Goal: Task Accomplishment & Management: Complete application form

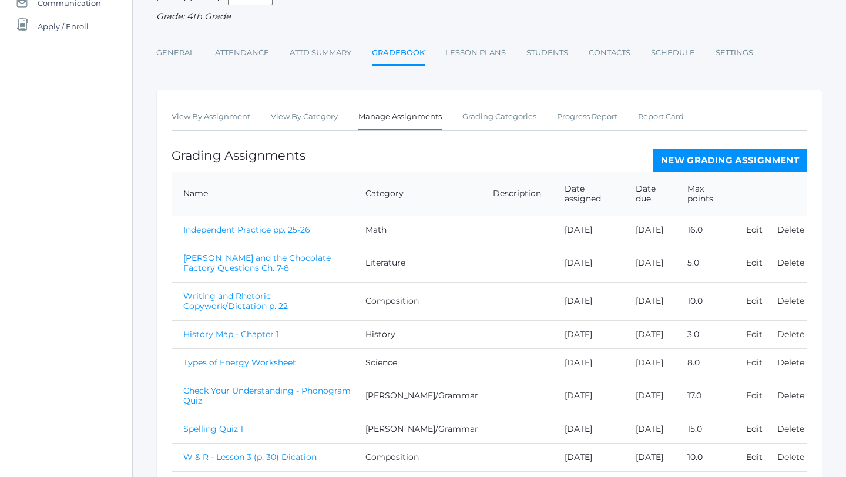
scroll to position [220, 0]
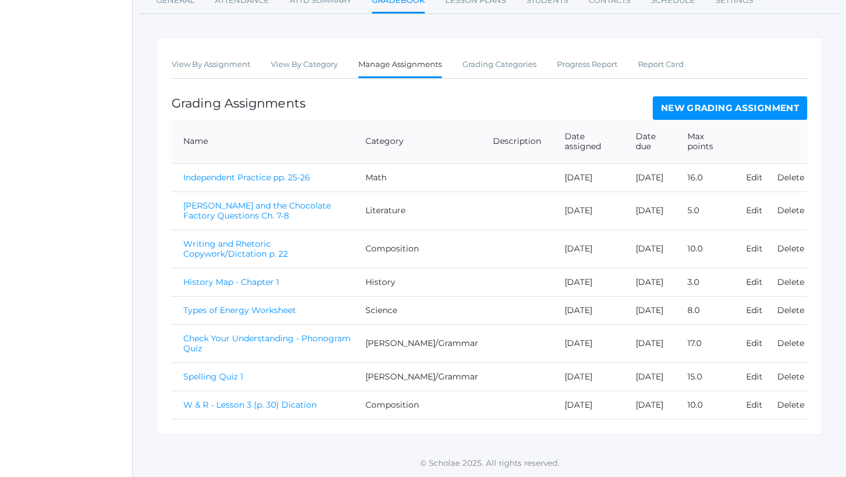
click at [242, 406] on link "W & R - Lesson 3 (p. 30) Dication" at bounding box center [249, 405] width 133 height 11
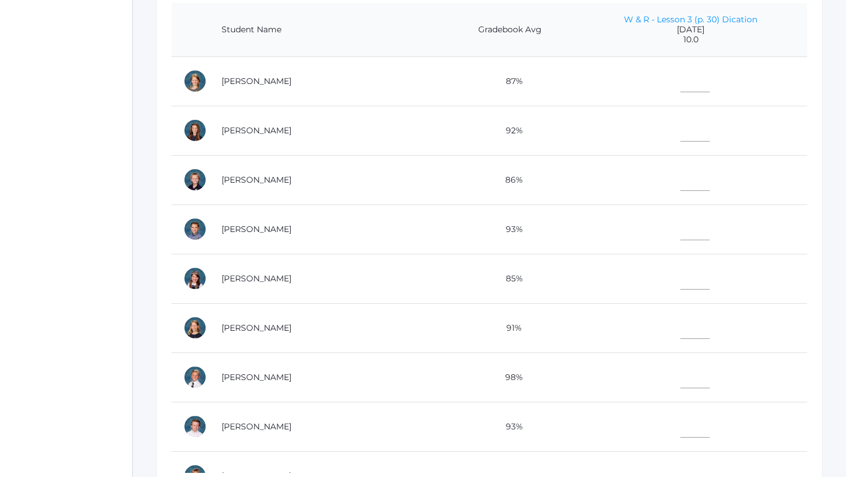
scroll to position [297, 0]
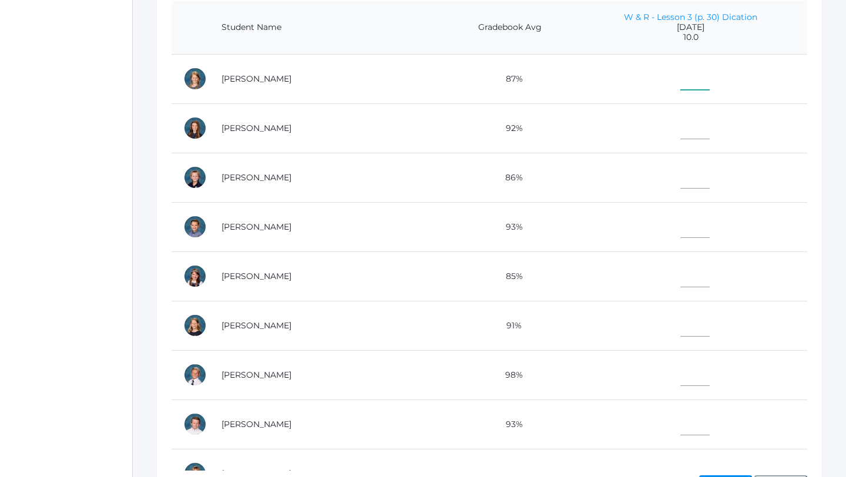
click at [681, 82] on input"] "text" at bounding box center [695, 76] width 29 height 26
type input"] "9.5"
click at [682, 133] on input"] "text" at bounding box center [695, 126] width 29 height 26
type input"] "9.5"
click at [681, 172] on input"] "text" at bounding box center [695, 175] width 29 height 26
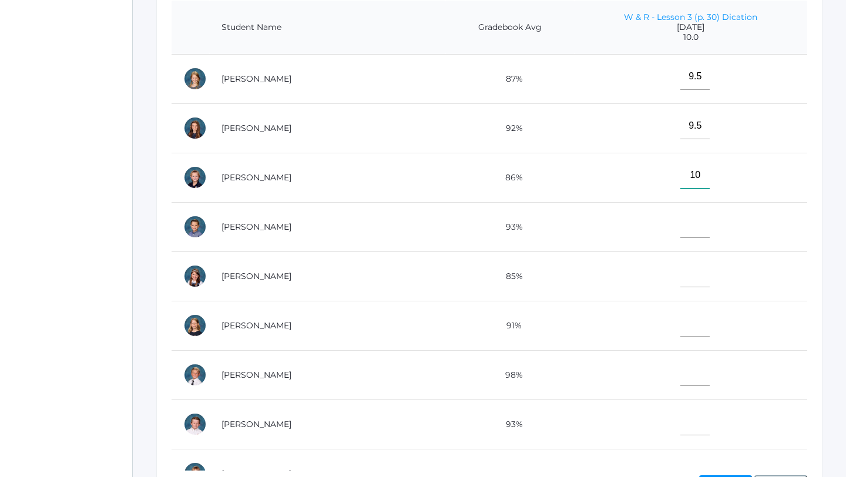
type input"] "10"
click at [681, 229] on input"] "text" at bounding box center [695, 225] width 29 height 26
type input"] "10"
click at [683, 270] on input"] "text" at bounding box center [695, 274] width 29 height 26
type input"] "10"
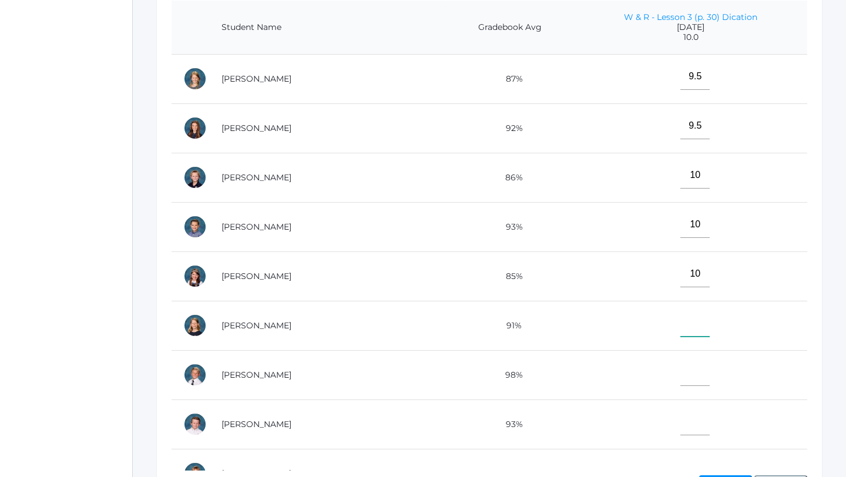
click at [681, 326] on input"] "text" at bounding box center [695, 323] width 29 height 26
type input"] "10"
click at [681, 373] on input"] "text" at bounding box center [695, 373] width 29 height 26
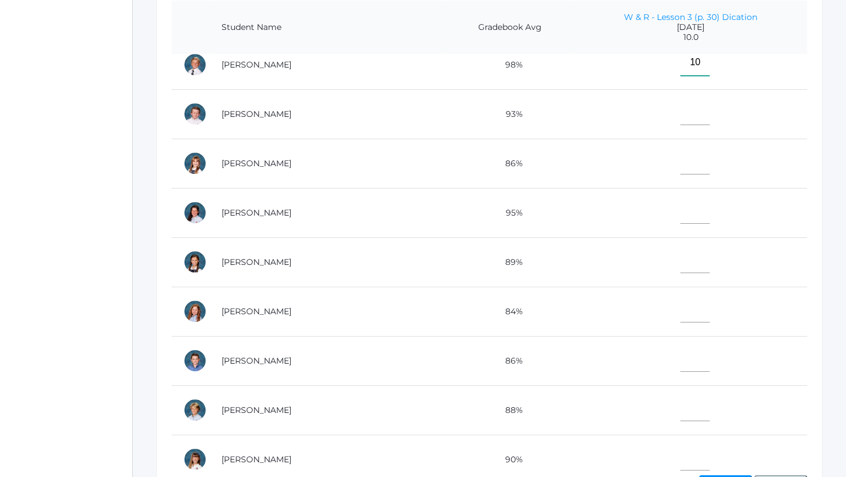
scroll to position [312, 0]
type input"] "10"
click at [681, 115] on input"] "text" at bounding box center [695, 111] width 29 height 26
type input"] "10"
click at [681, 169] on input"] "text" at bounding box center [695, 160] width 29 height 26
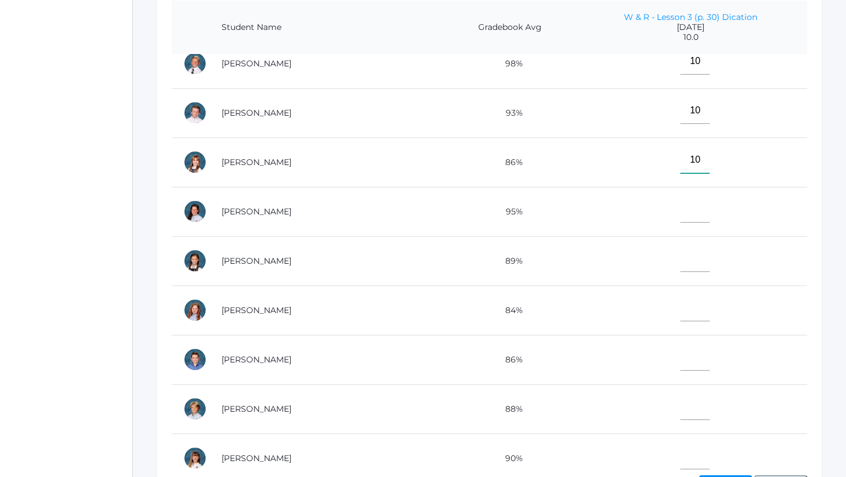
type input"] "10"
click at [681, 209] on input"] "text" at bounding box center [695, 209] width 29 height 26
type input"] "10"
click at [681, 259] on input"] "text" at bounding box center [695, 259] width 29 height 26
type input"] "8"
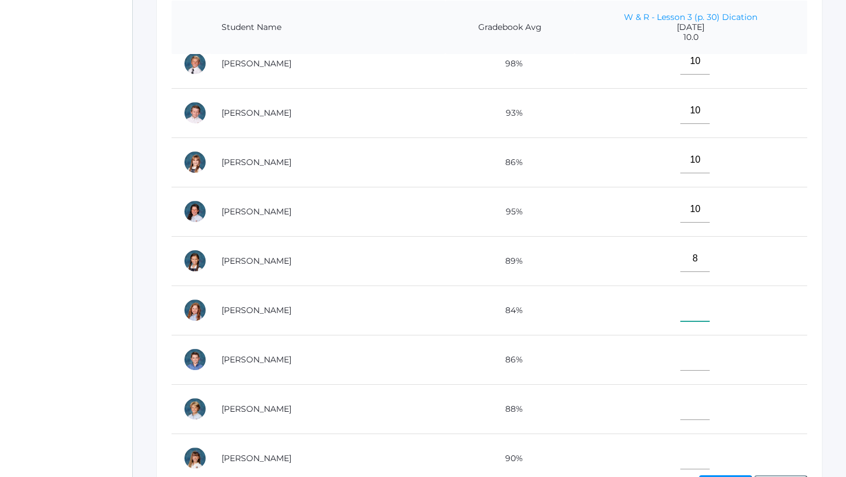
click at [681, 310] on input"] "text" at bounding box center [695, 308] width 29 height 26
type input"] "10"
click at [682, 364] on input"] "text" at bounding box center [695, 357] width 29 height 26
type input"] "9"
click at [682, 413] on input"] "text" at bounding box center [695, 407] width 29 height 26
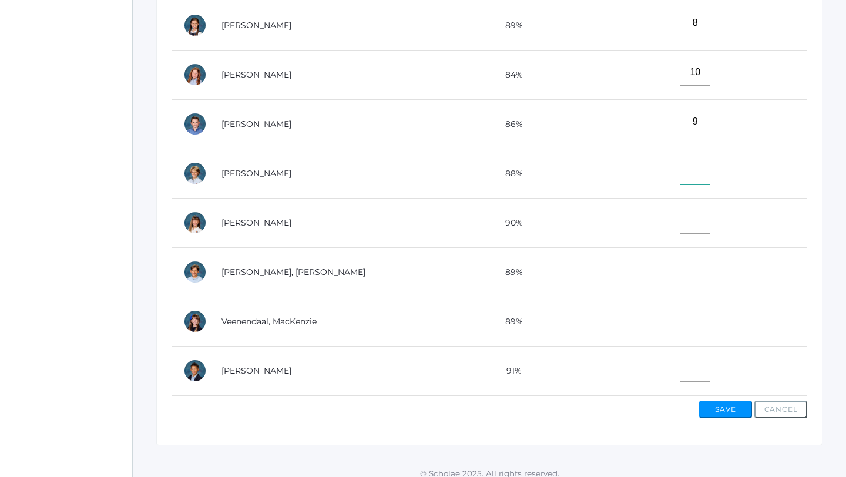
scroll to position [374, 0]
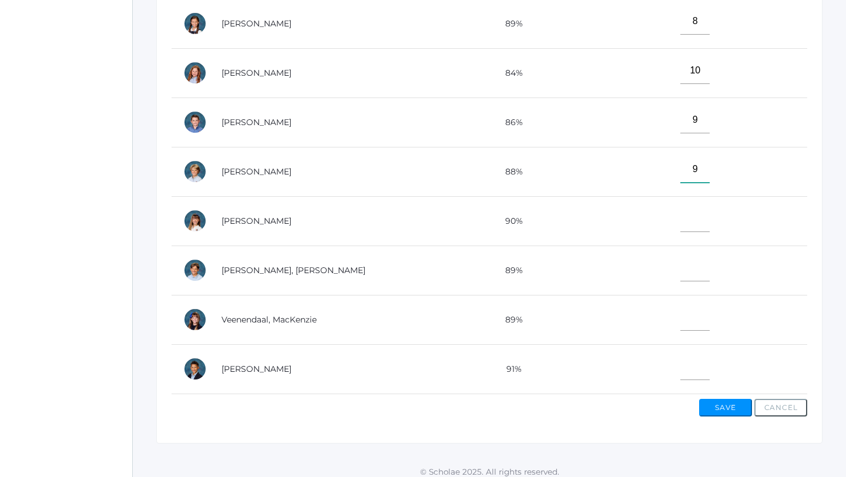
type input"] "9"
click at [687, 226] on input"] "text" at bounding box center [695, 219] width 29 height 26
type input"] "9.5"
click at [682, 270] on input"] "text" at bounding box center [695, 268] width 29 height 26
type input"] "9.5"
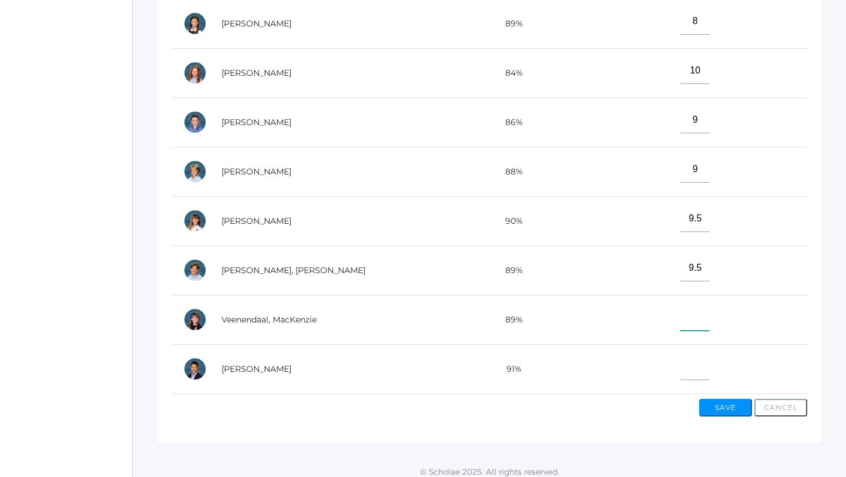
click at [681, 321] on input"] "text" at bounding box center [695, 317] width 29 height 26
type input"] "9.5"
click at [681, 367] on input"] "text" at bounding box center [695, 367] width 29 height 26
type input"] "10"
click at [718, 414] on button "Save" at bounding box center [725, 408] width 53 height 18
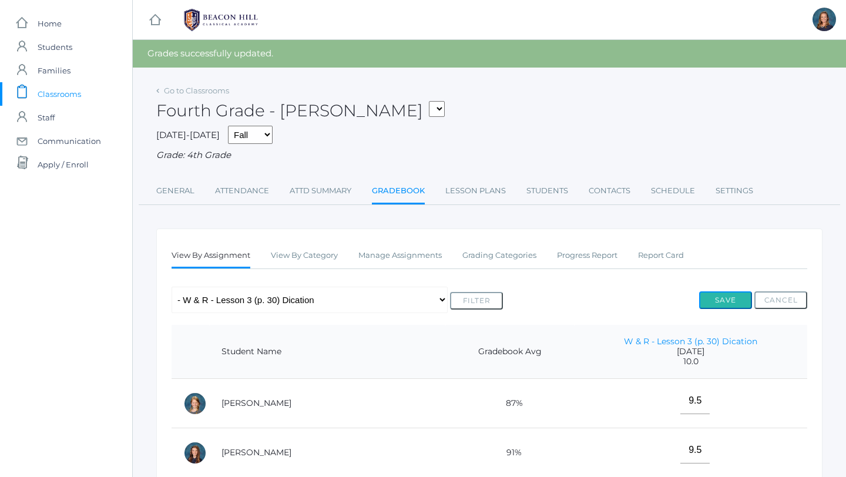
click at [719, 302] on button "Save" at bounding box center [725, 301] width 53 height 18
click at [236, 192] on link "Attendance" at bounding box center [242, 191] width 54 height 24
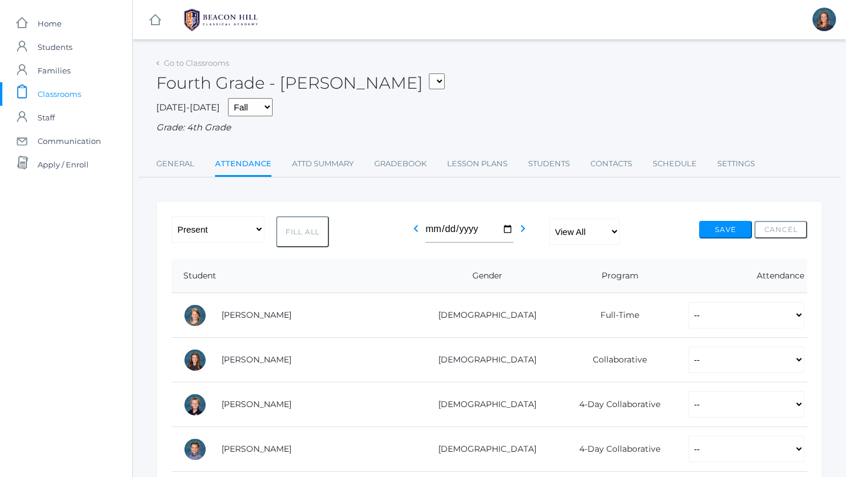
click at [307, 233] on button "Fill All" at bounding box center [302, 231] width 53 height 31
select select "P"
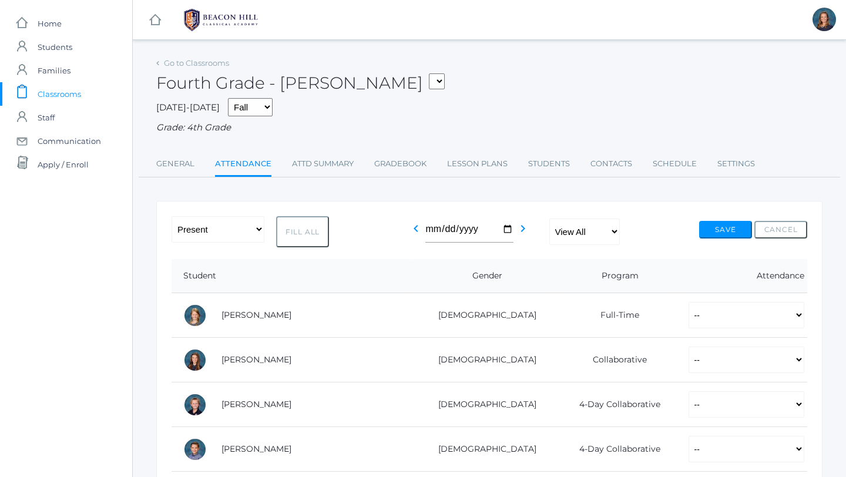
select select "P"
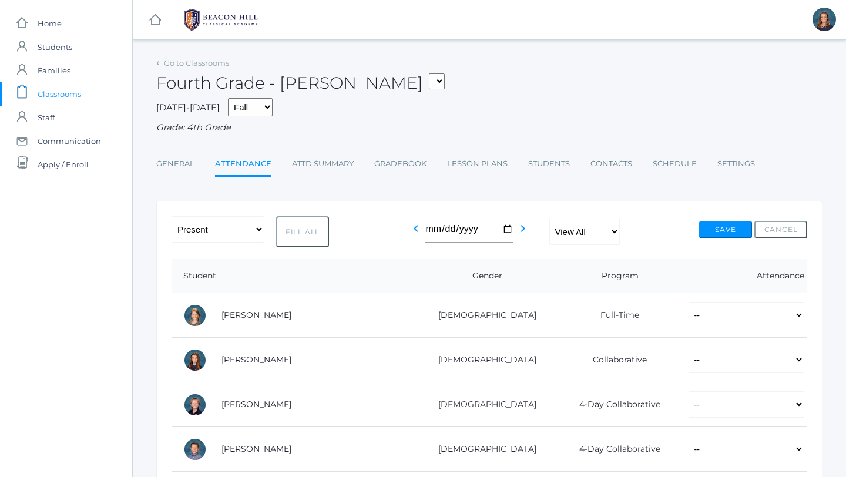
select select "P"
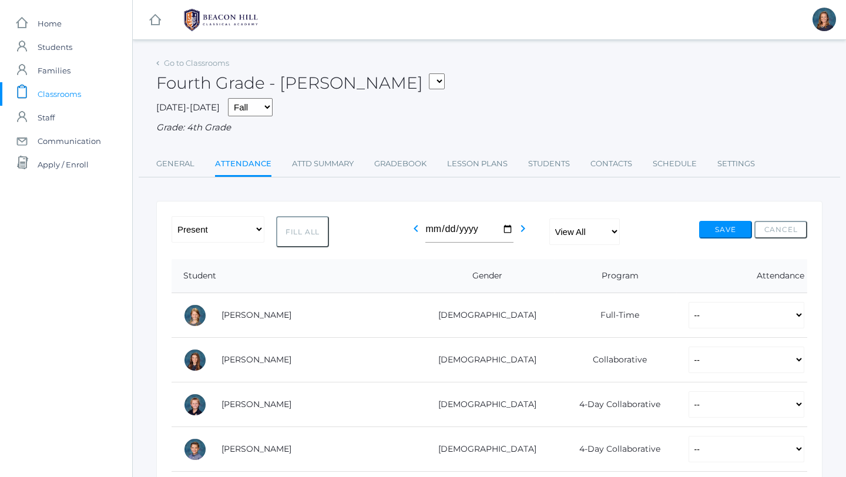
select select "P"
click at [697, 364] on select "-- Present Present-At-Home Tardy Excused Tardy Unexcused Absent Excused Absent …" at bounding box center [747, 360] width 116 height 26
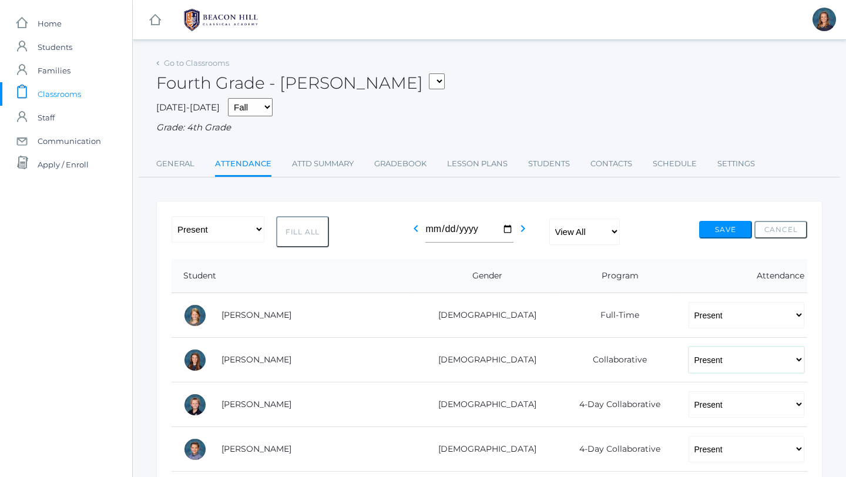
select select "AU"
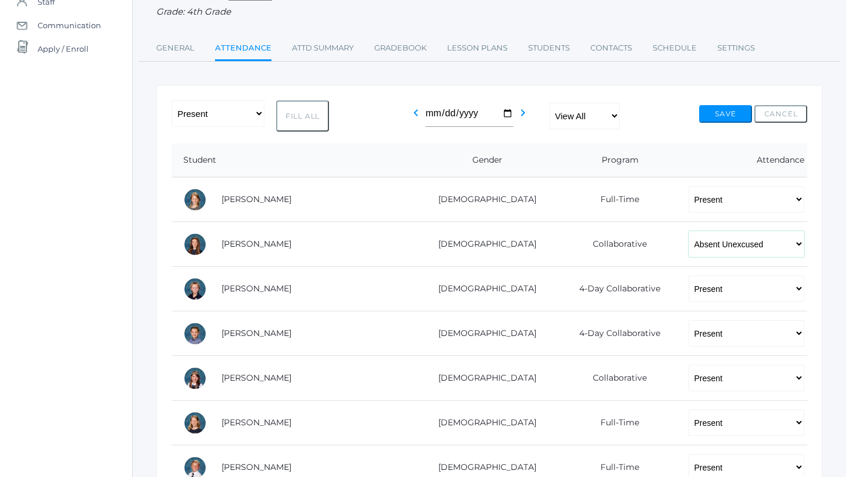
scroll to position [118, 0]
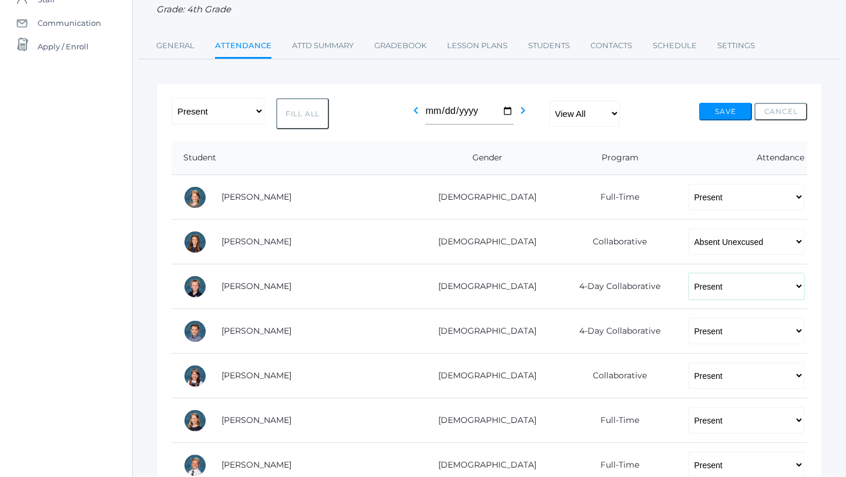
click at [689, 283] on select "-- Present Present-At-Home Tardy Excused Tardy Unexcused Absent Excused Absent …" at bounding box center [747, 286] width 116 height 26
select select "AU"
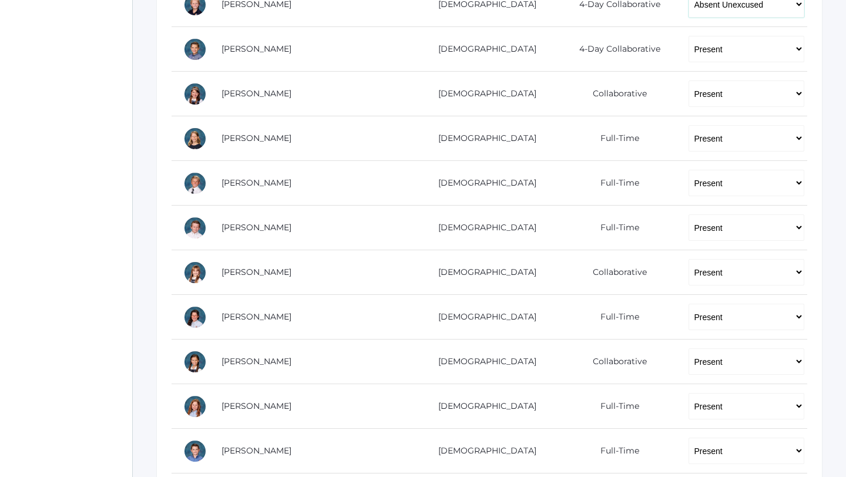
scroll to position [412, 0]
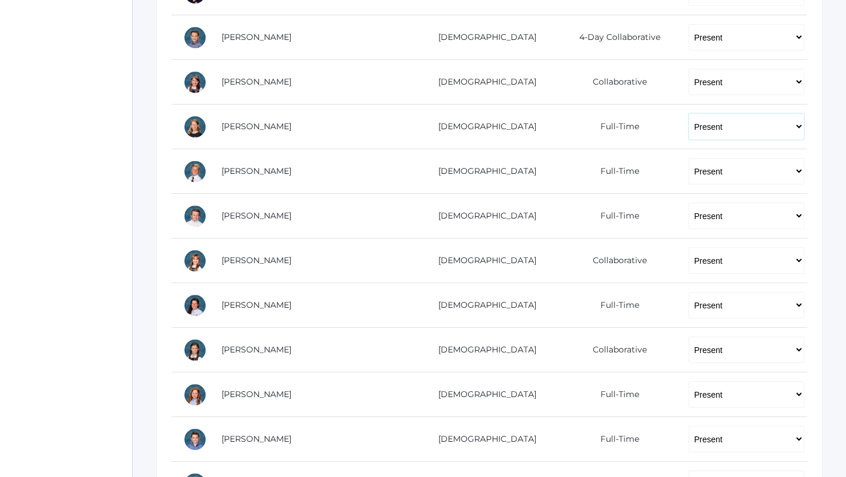
click at [699, 126] on select "-- Present Present-At-Home Tardy Excused Tardy Unexcused Absent Excused Absent …" at bounding box center [747, 126] width 116 height 26
select select "AE"
click at [698, 264] on select "-- Present Present-At-Home Tardy Excused Tardy Unexcused Absent Excused Absent …" at bounding box center [747, 260] width 116 height 26
select select "AU"
click at [691, 302] on select "-- Present Present-At-Home Tardy Excused Tardy Unexcused Absent Excused Absent …" at bounding box center [747, 305] width 116 height 26
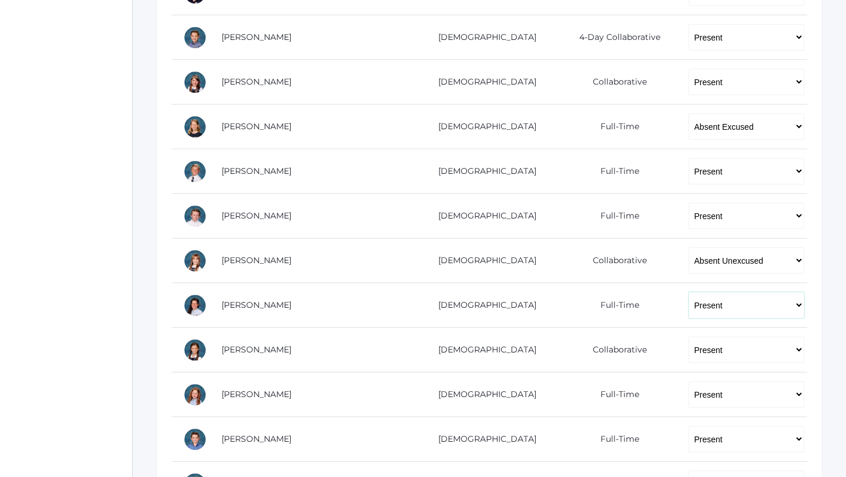
select select "AU"
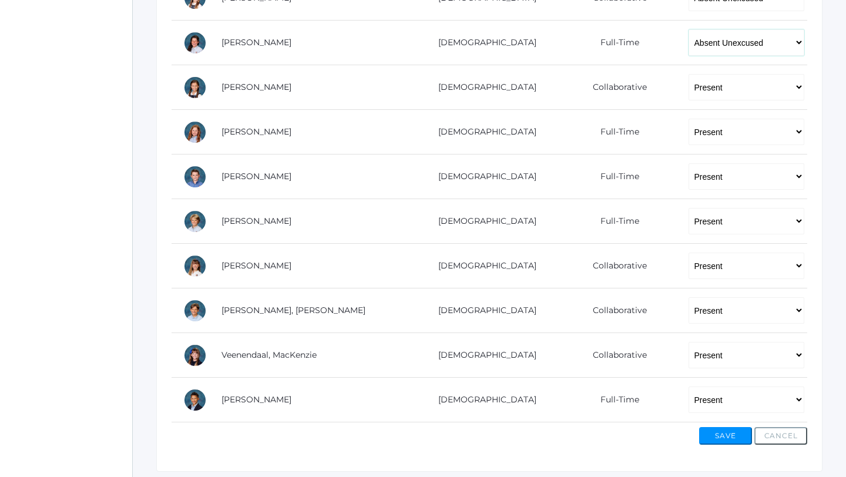
scroll to position [699, 0]
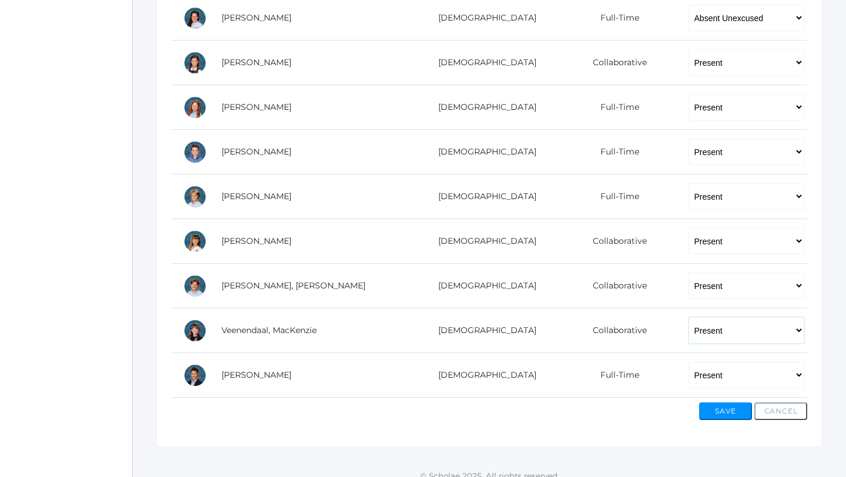
click at [691, 336] on select "-- Present Present-At-Home Tardy Excused Tardy Unexcused Absent Excused Absent …" at bounding box center [747, 330] width 116 height 26
select select "AU"
click at [727, 16] on select "-- Present Present-At-Home Tardy Excused Tardy Unexcused Absent Excused Absent …" at bounding box center [747, 18] width 116 height 26
select select "P"
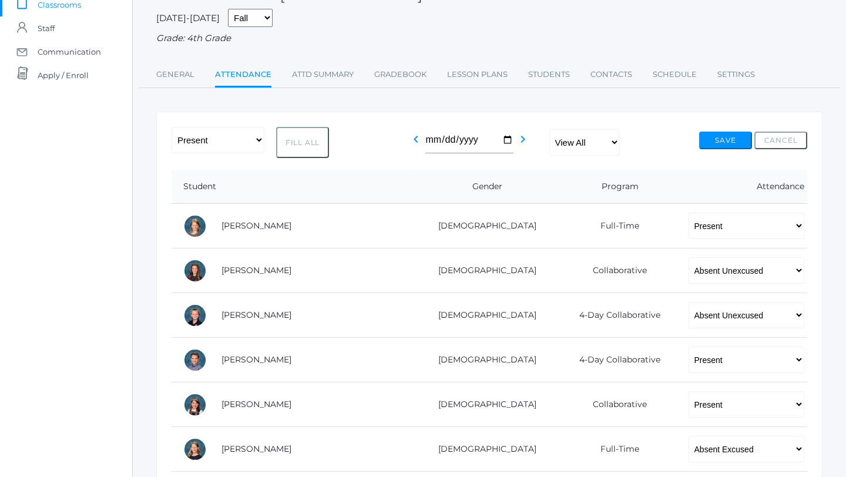
scroll to position [88, 0]
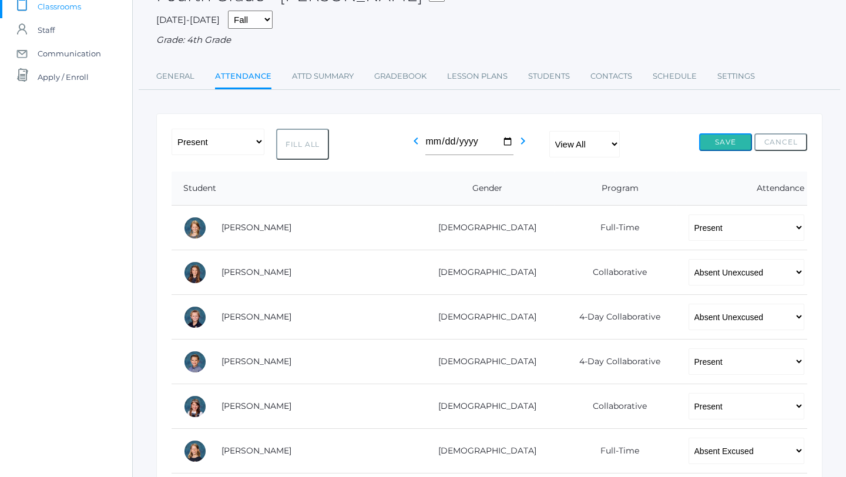
click at [723, 143] on button "Save" at bounding box center [725, 142] width 53 height 18
